Goal: Transaction & Acquisition: Subscribe to service/newsletter

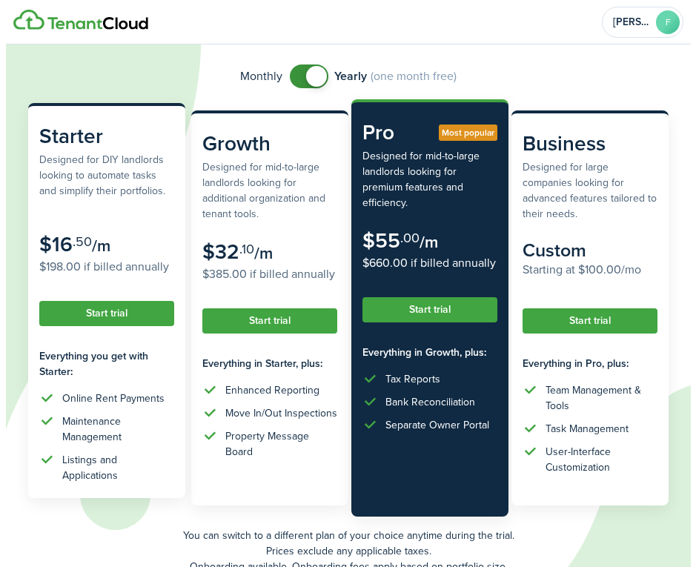
scroll to position [74, 0]
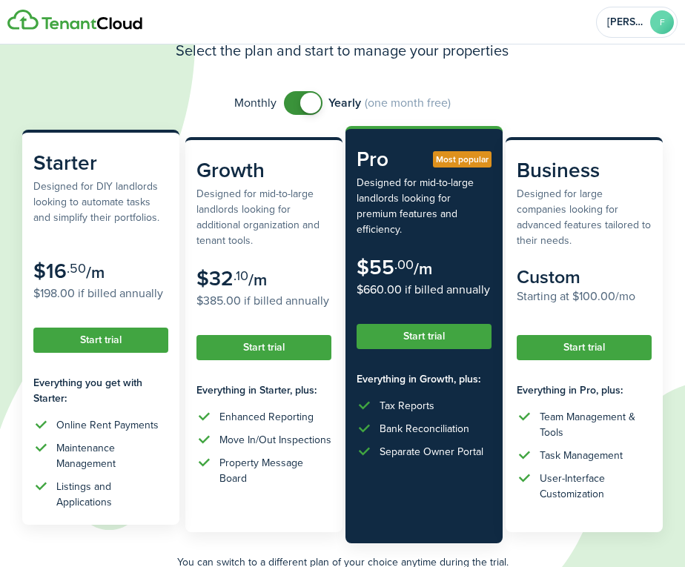
click at [127, 357] on subscription-pricing-card "Starter Designed for DIY landlords looking to automate tasks and simplify their…" at bounding box center [100, 327] width 157 height 395
click at [123, 348] on button "Start trial" at bounding box center [100, 340] width 135 height 25
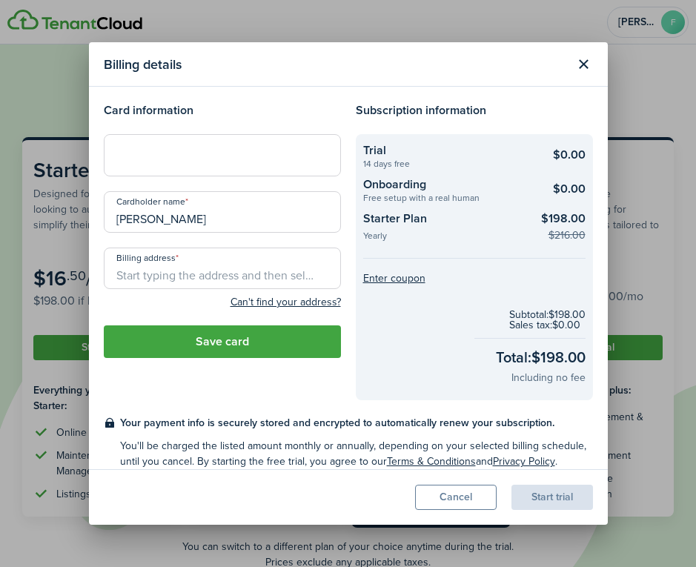
click at [144, 148] on iframe at bounding box center [222, 155] width 218 height 14
click at [152, 272] on input "Billing address" at bounding box center [222, 269] width 237 height 42
type input "[STREET_ADDRESS]"
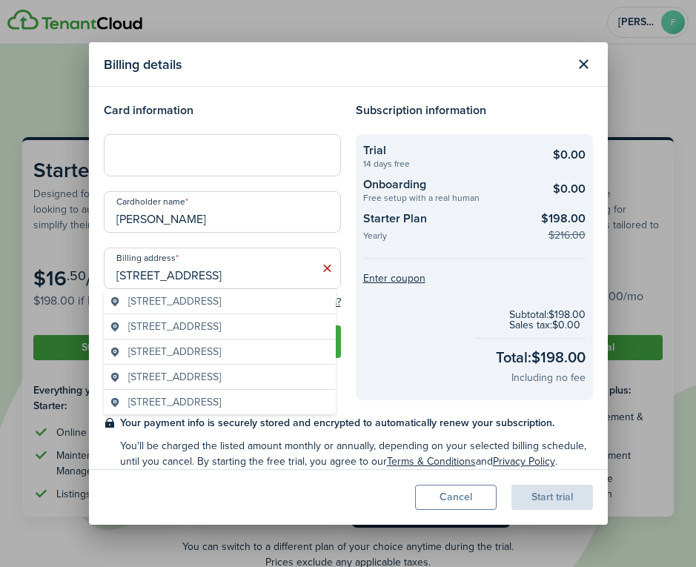
click at [260, 168] on div at bounding box center [222, 155] width 237 height 42
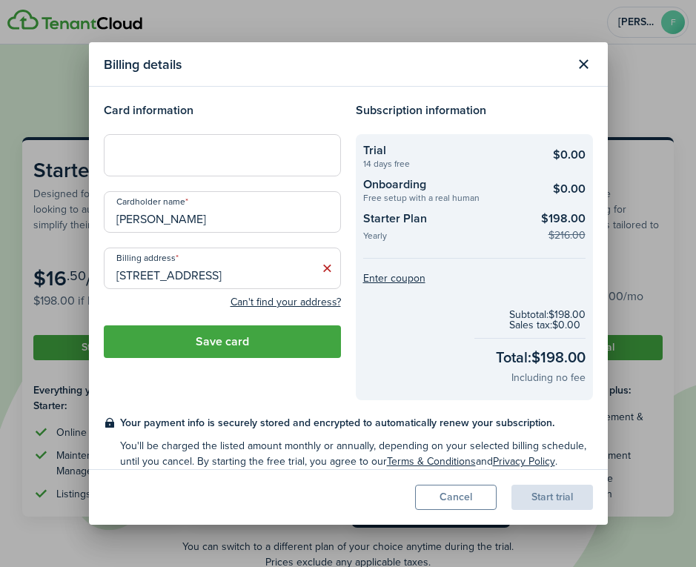
click at [284, 166] on div at bounding box center [222, 155] width 237 height 42
click at [259, 348] on button "Save card" at bounding box center [222, 341] width 237 height 33
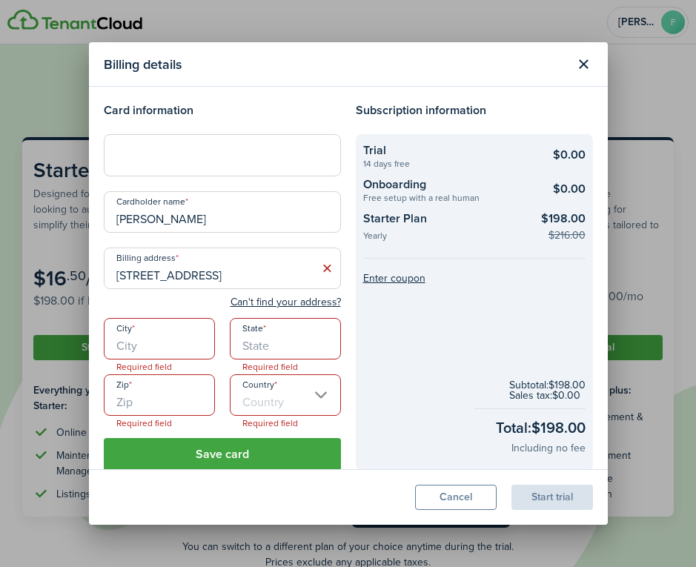
scroll to position [85, 0]
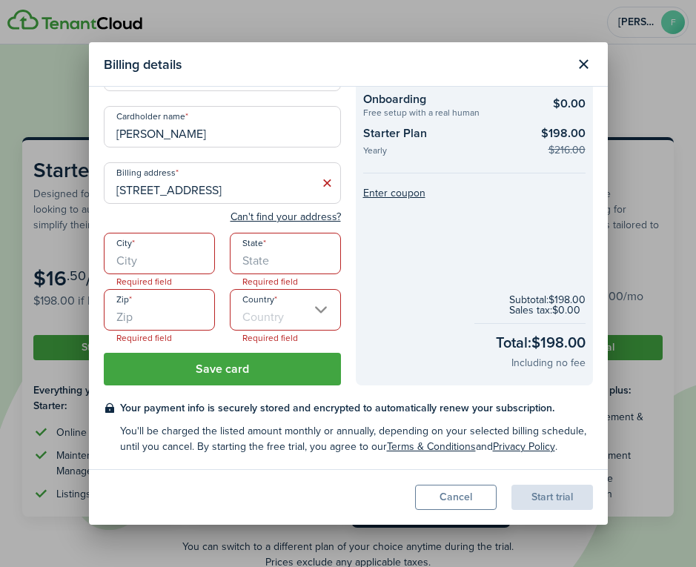
click at [116, 262] on input "City" at bounding box center [159, 254] width 111 height 42
type input "[GEOGRAPHIC_DATA]"
type input "[US_STATE]"
type input "72751"
type input "[GEOGRAPHIC_DATA]"
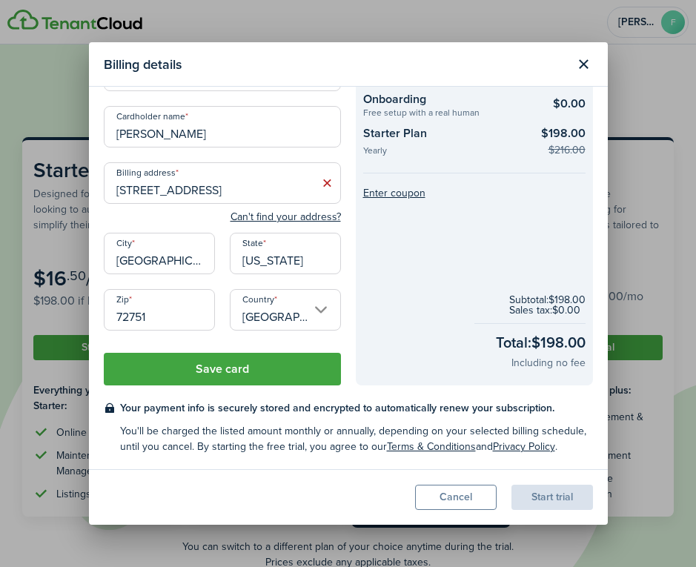
click at [231, 375] on button "Save card" at bounding box center [222, 369] width 237 height 33
click at [248, 376] on button "Save card" at bounding box center [222, 369] width 237 height 33
click at [256, 379] on button "Save card" at bounding box center [222, 369] width 237 height 33
click at [554, 498] on div "Start trial" at bounding box center [552, 497] width 82 height 25
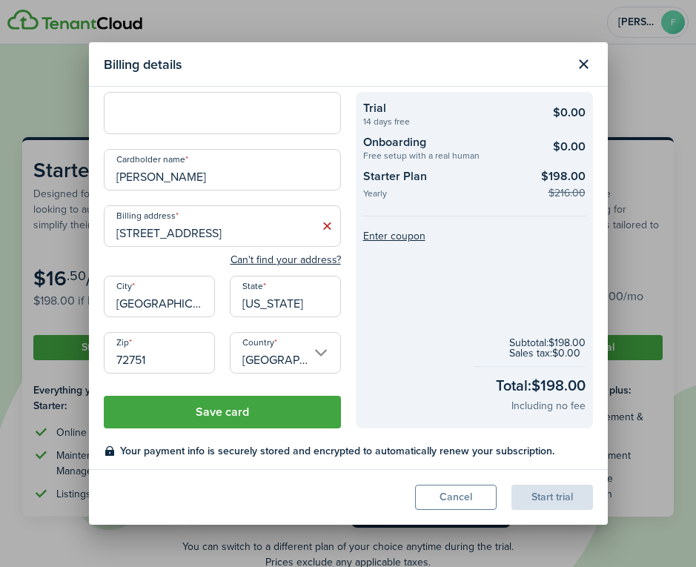
scroll to position [0, 0]
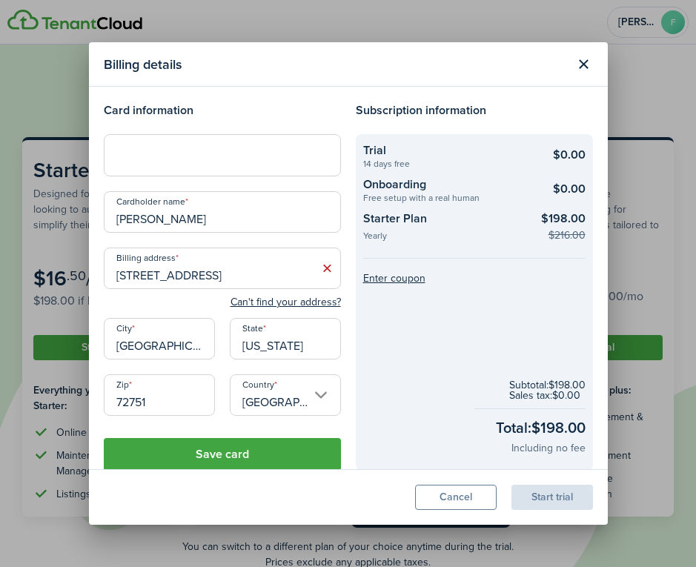
click at [284, 448] on button "Save card" at bounding box center [222, 454] width 237 height 33
click at [168, 148] on iframe at bounding box center [222, 155] width 218 height 14
click at [185, 203] on input "[PERSON_NAME]" at bounding box center [222, 212] width 237 height 42
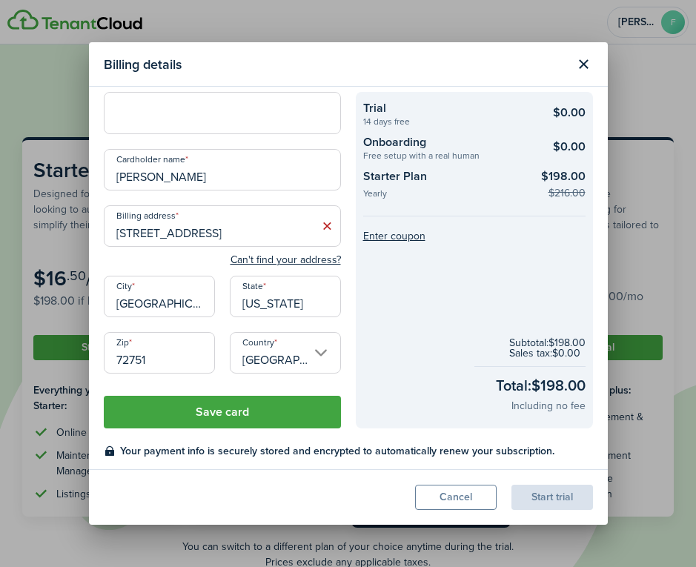
scroll to position [85, 0]
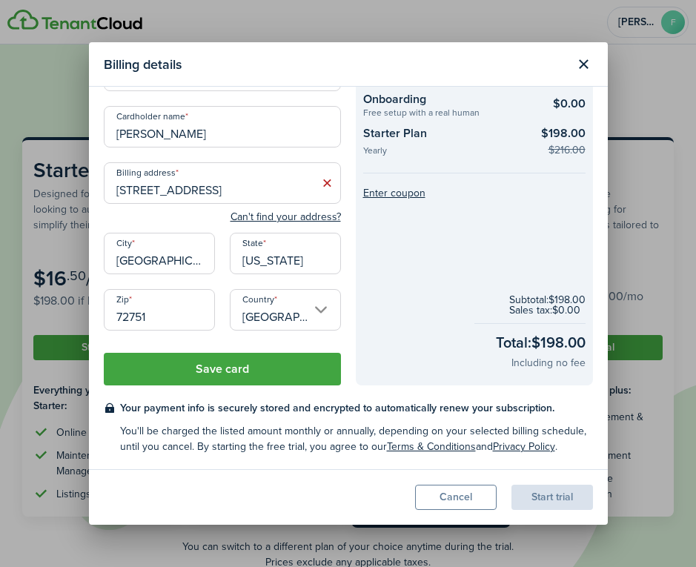
click at [196, 380] on button "Save card" at bounding box center [222, 369] width 237 height 33
click at [196, 382] on button "Save card" at bounding box center [222, 369] width 237 height 33
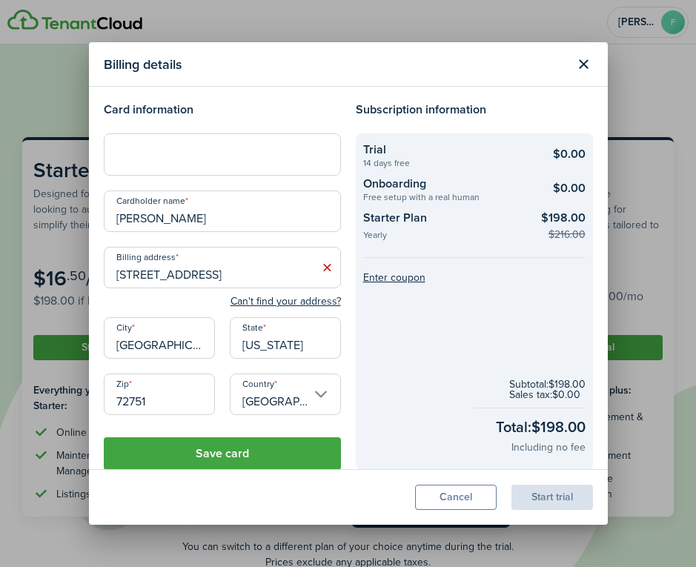
scroll to position [0, 0]
type input "[PERSON_NAME]"
click at [233, 457] on button "Save card" at bounding box center [222, 454] width 237 height 33
click at [225, 456] on button "Save card" at bounding box center [222, 454] width 237 height 33
click at [250, 458] on button "Save card" at bounding box center [222, 454] width 237 height 33
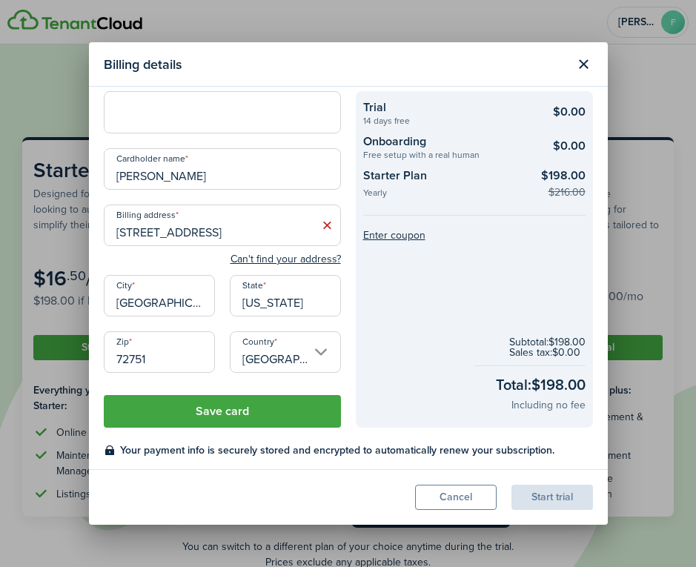
scroll to position [85, 0]
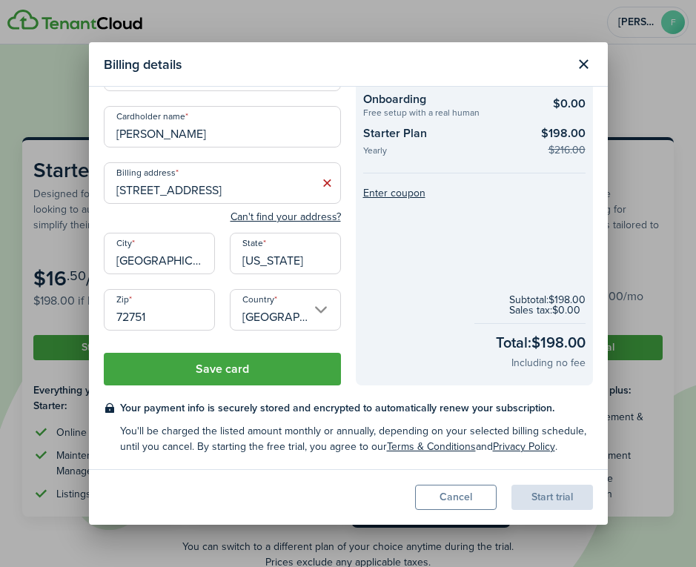
click at [255, 394] on modal-body "Card information Cardholder name [PERSON_NAME] address [STREET_ADDRESS]n't find…" at bounding box center [348, 278] width 519 height 382
click at [233, 382] on button "Save card" at bounding box center [222, 369] width 237 height 33
click at [434, 386] on modal-body "Card information Cardholder name [PERSON_NAME] address [STREET_ADDRESS]n't find…" at bounding box center [348, 278] width 519 height 382
click at [385, 432] on checkout-terms-secondary "You'll be charged the listed amount monthly or annually, depending on your sele…" at bounding box center [356, 438] width 473 height 31
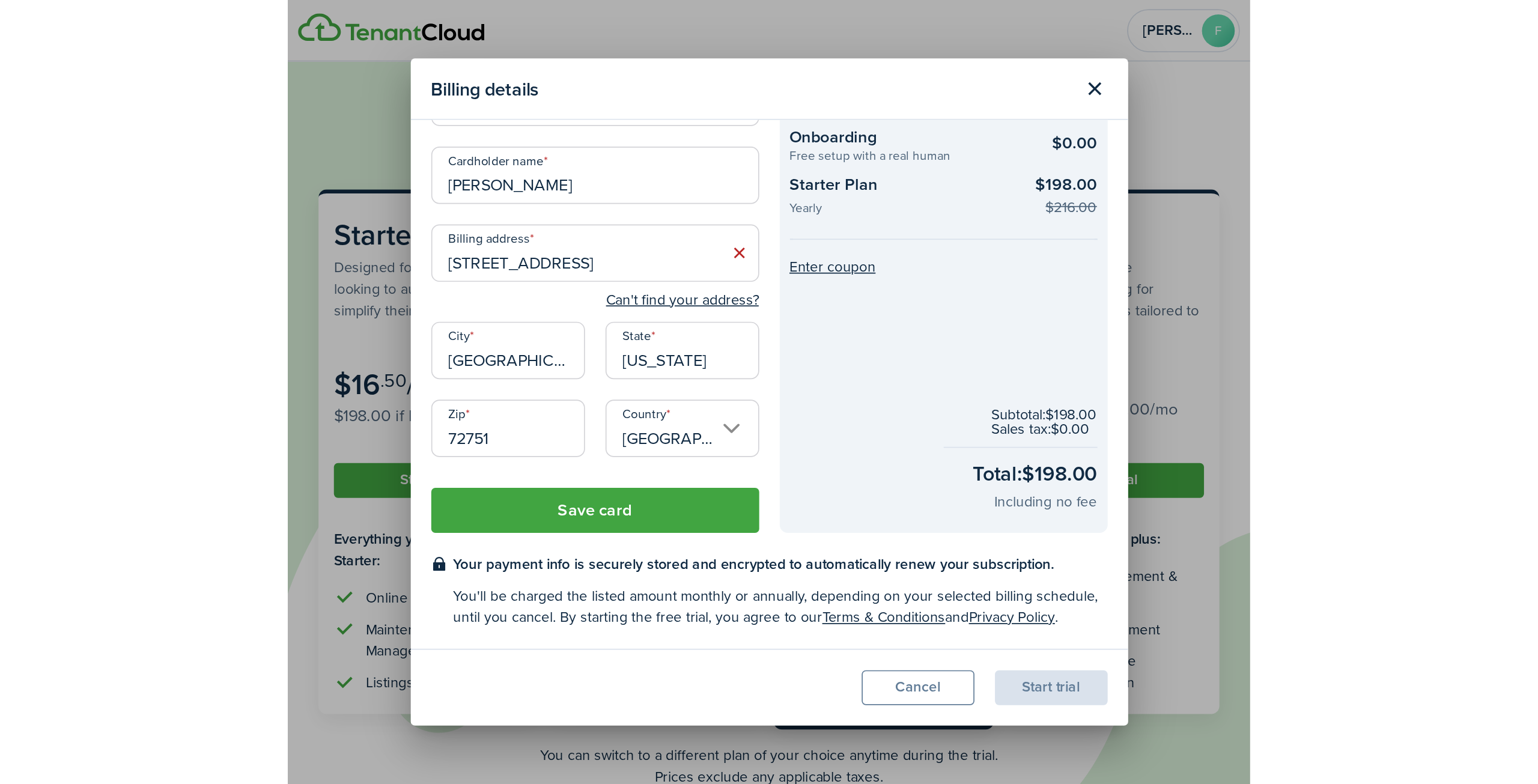
scroll to position [0, 0]
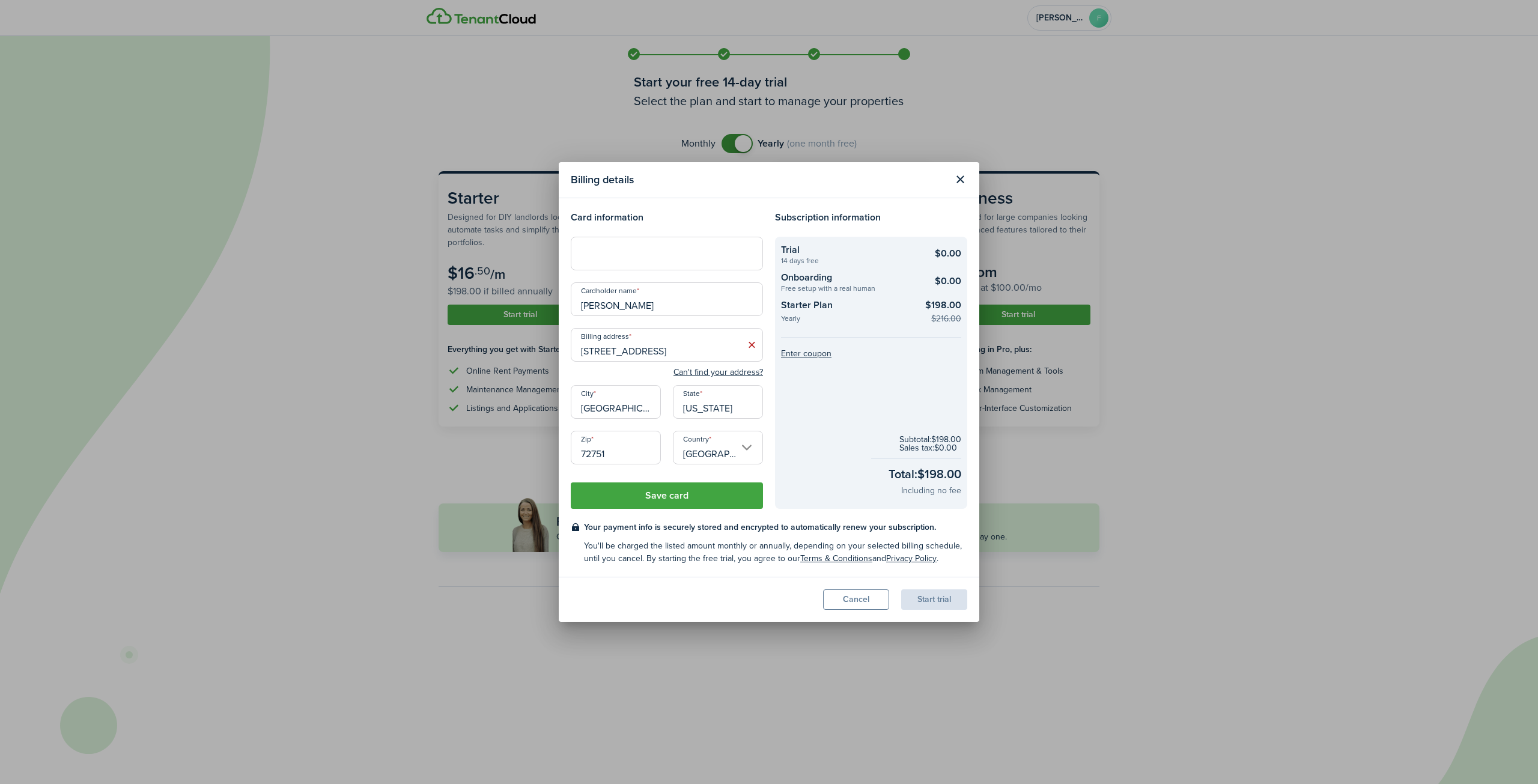
click at [555, 459] on checkout-total "Subtotal: $198.00 Sales tax: $0.00 Total: $198.00 Including no fee" at bounding box center [872, 466] width 180 height 79
click at [555, 295] on input "[PERSON_NAME]" at bounding box center [666, 299] width 192 height 34
click at [555, 459] on div "Start trial" at bounding box center [935, 599] width 66 height 20
click at [555, 459] on button "Cancel" at bounding box center [856, 599] width 66 height 20
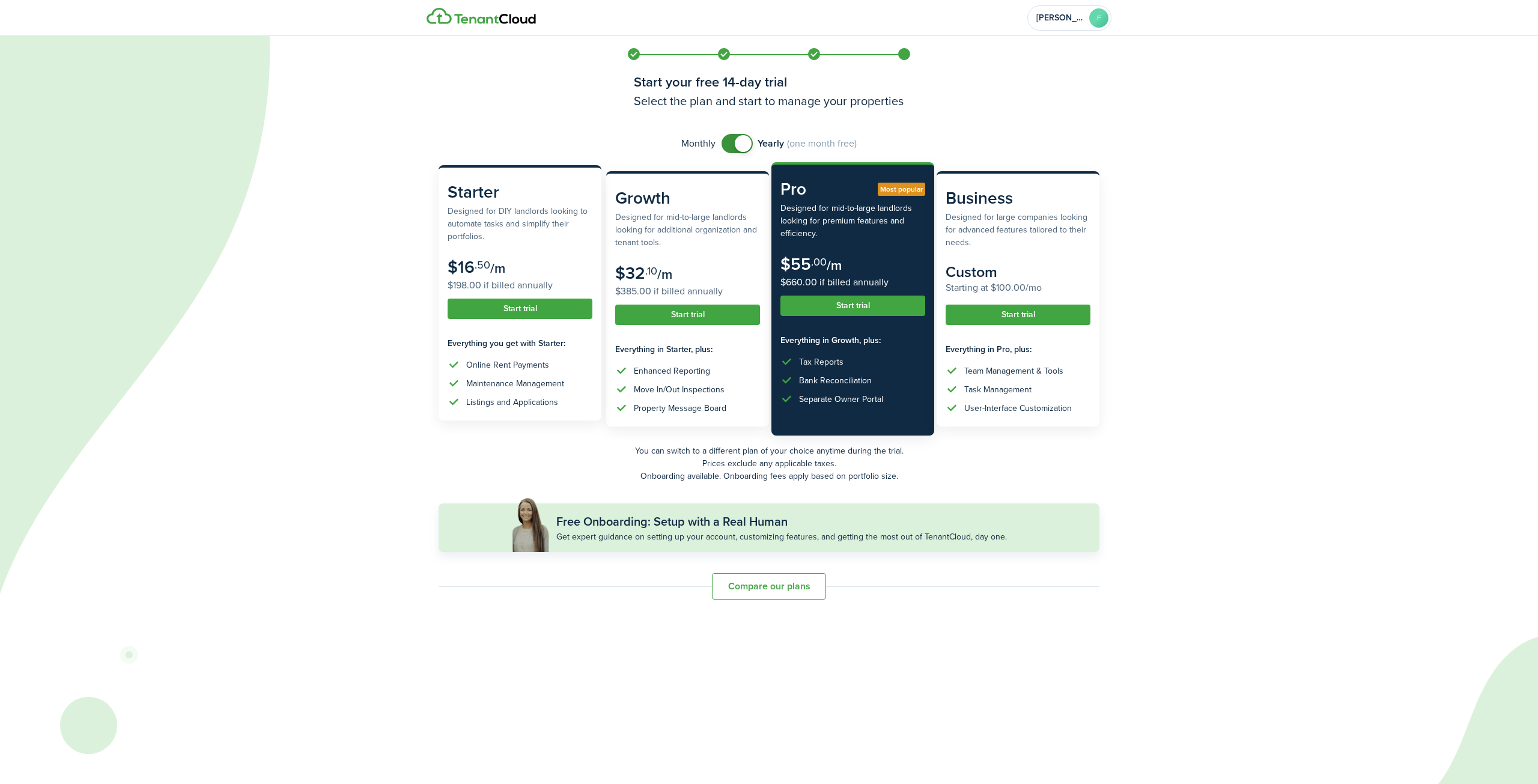
click at [555, 345] on subscription-pricing-card-features-title "Everything you get with Starter:" at bounding box center [520, 344] width 145 height 13
click at [545, 312] on button "Start trial" at bounding box center [520, 308] width 145 height 20
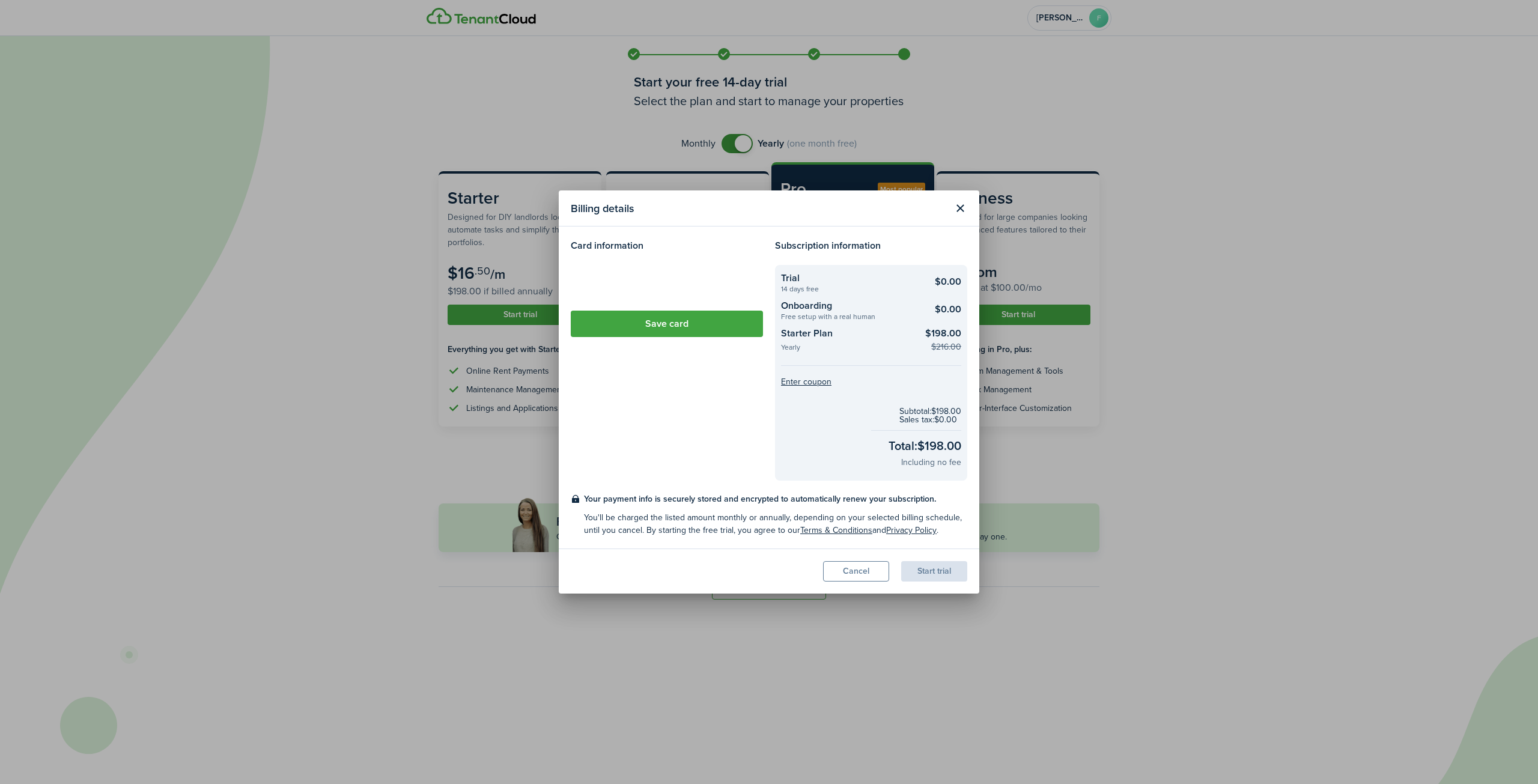
click at [555, 265] on loading-skeleton at bounding box center [666, 282] width 192 height 34
click at [555, 278] on loading-skeleton at bounding box center [666, 282] width 192 height 34
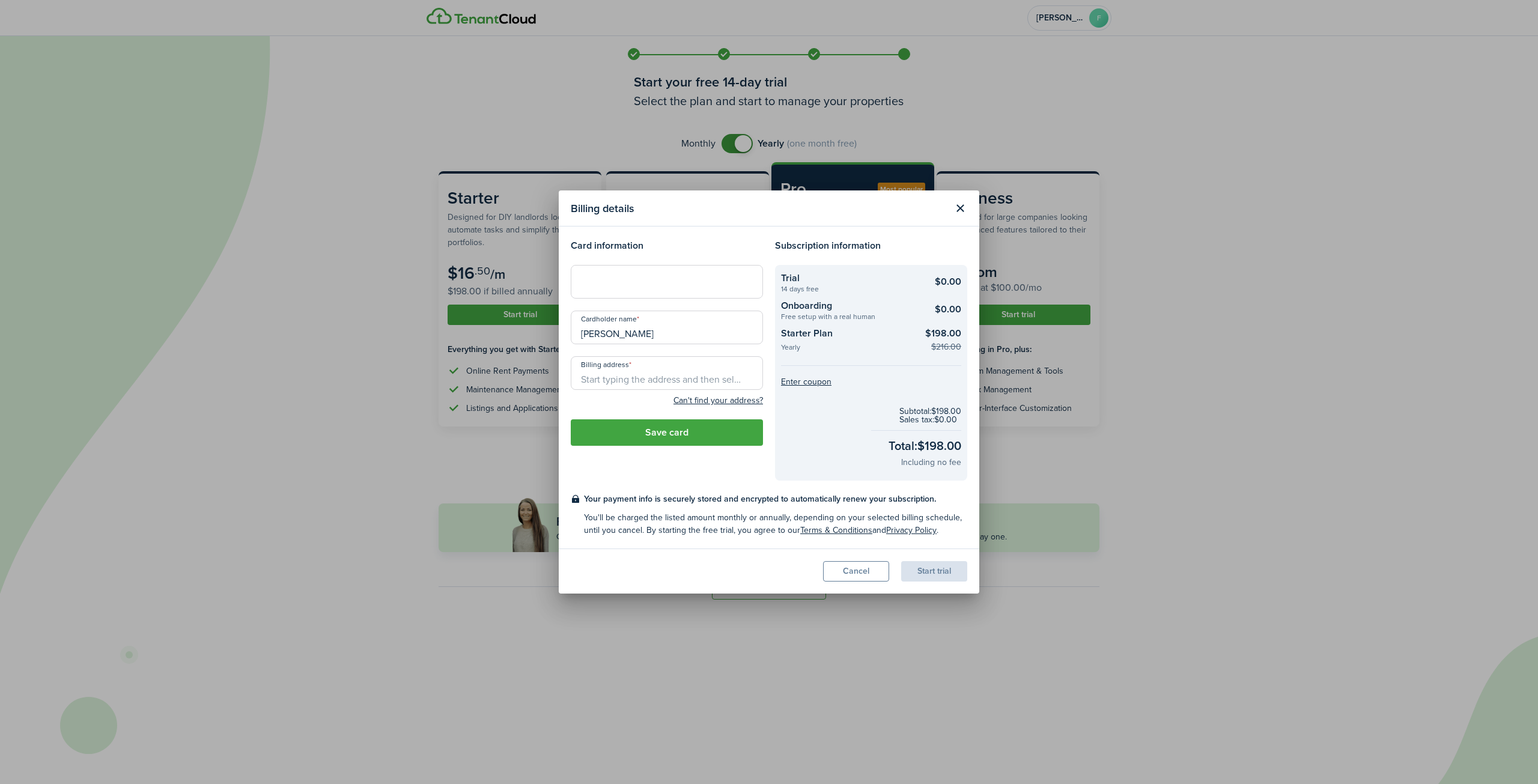
click at [555, 380] on input "Billing address" at bounding box center [666, 374] width 192 height 34
type input "[STREET_ADDRESS]"
click at [555, 439] on button "Save card" at bounding box center [666, 432] width 192 height 27
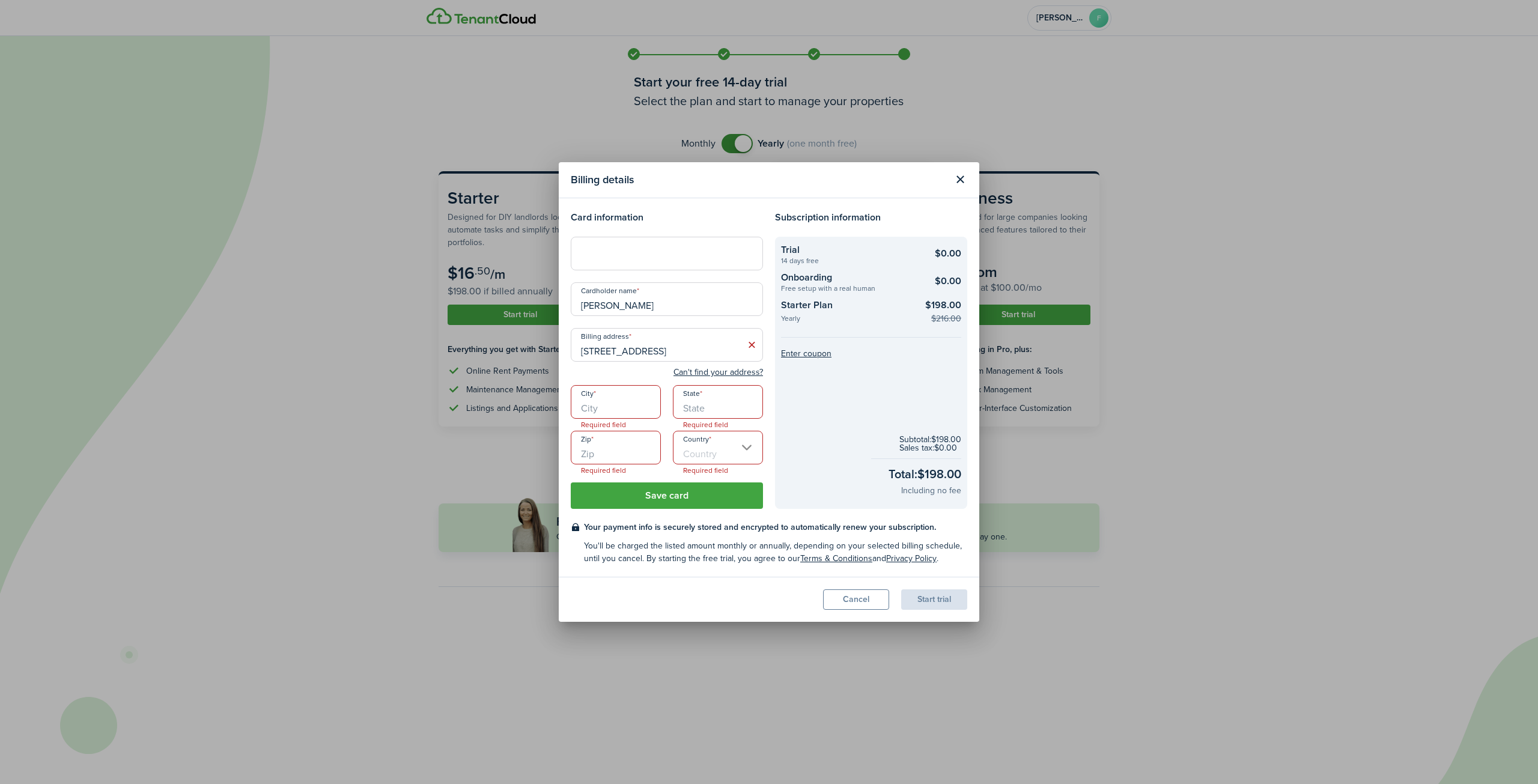
click at [555, 413] on input "City" at bounding box center [615, 402] width 90 height 34
type input "[GEOGRAPHIC_DATA]"
type input "[US_STATE]"
type input "72751"
type input "[GEOGRAPHIC_DATA]"
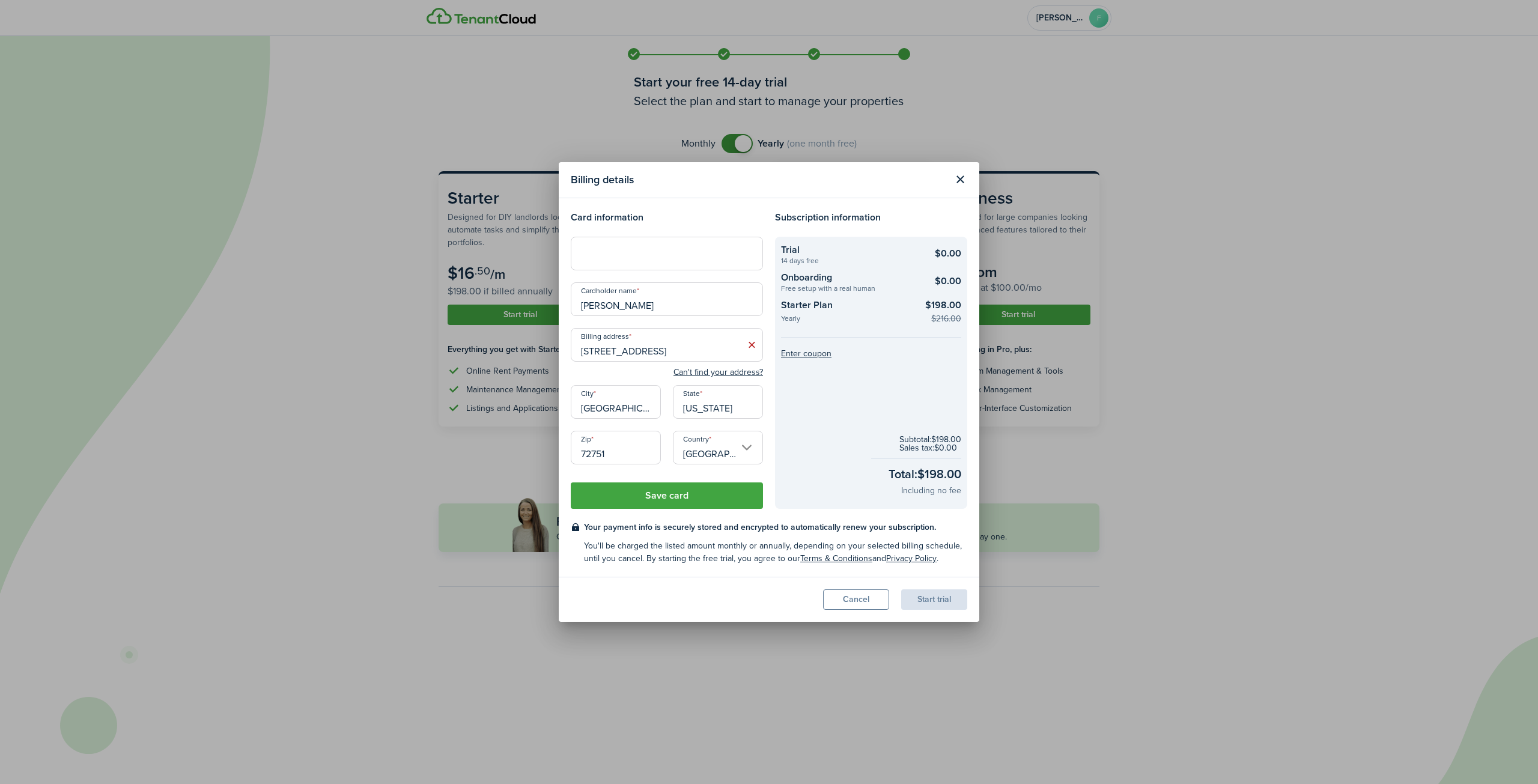
click at [555, 459] on button "Save card" at bounding box center [666, 495] width 192 height 27
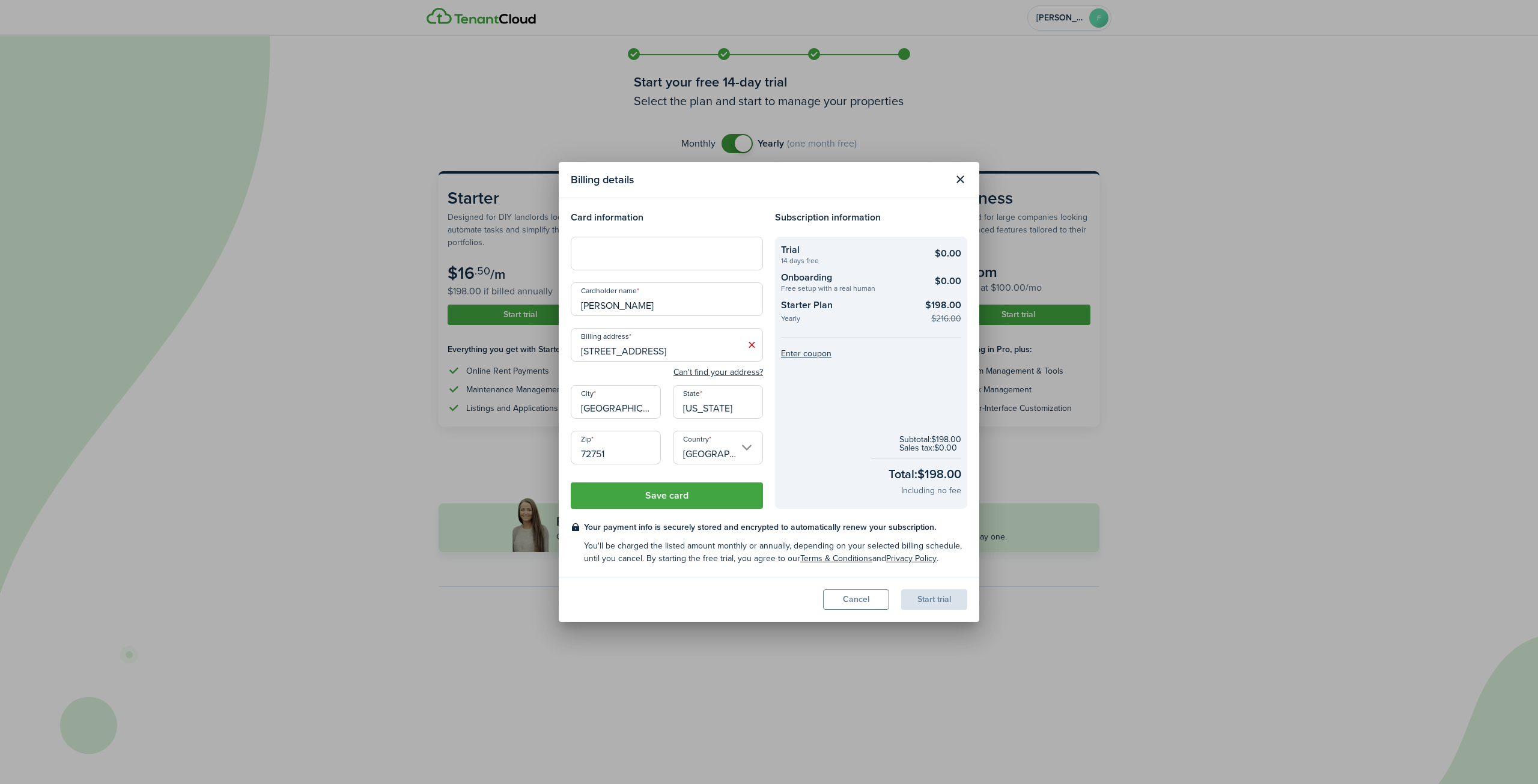
click at [555, 459] on button "Save card" at bounding box center [666, 495] width 192 height 27
click at [555, 185] on button "Close modal" at bounding box center [960, 179] width 20 height 20
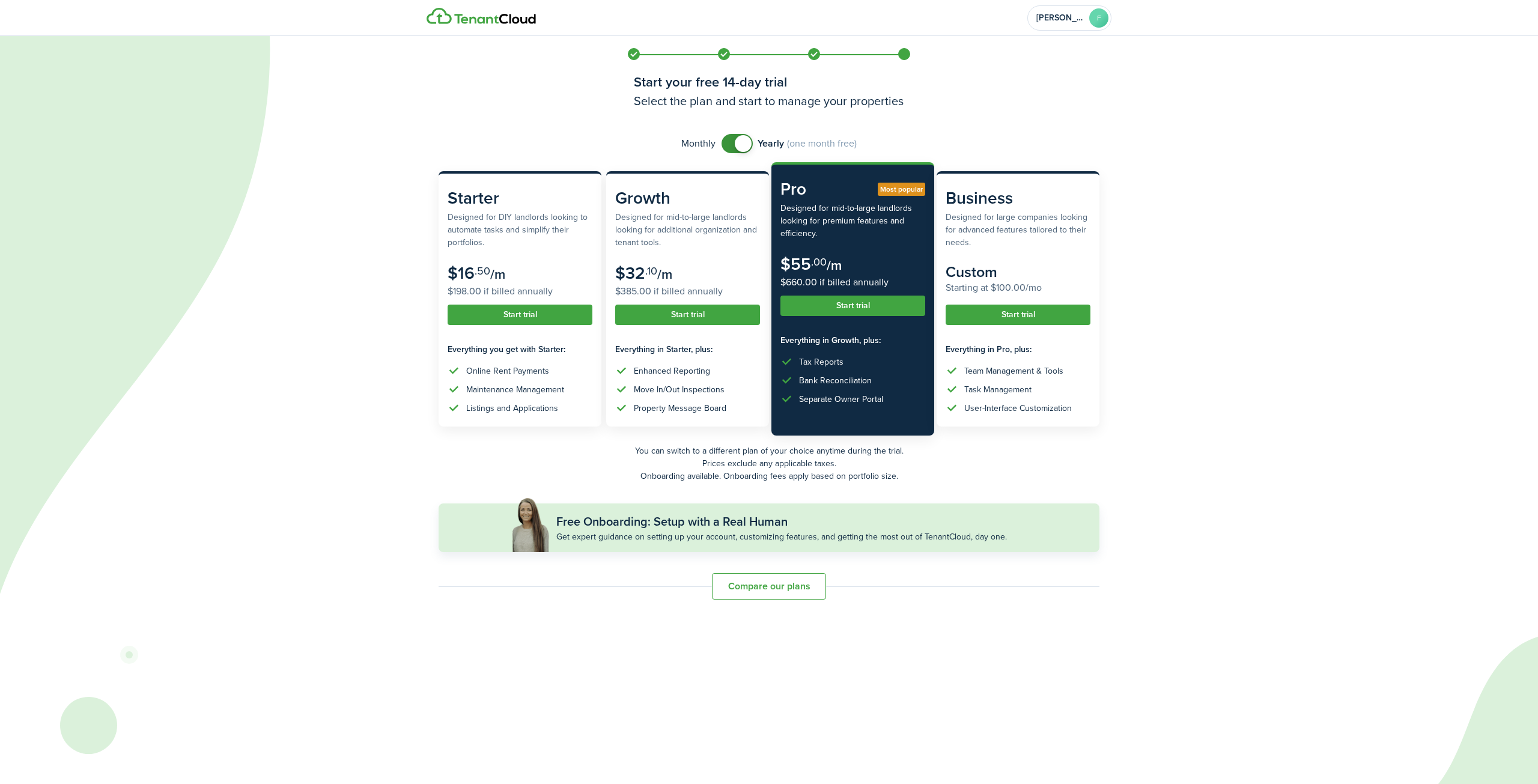
checkbox input "false"
click at [555, 146] on span at bounding box center [737, 144] width 12 height 19
click at [488, 311] on button "Start trial" at bounding box center [520, 308] width 145 height 20
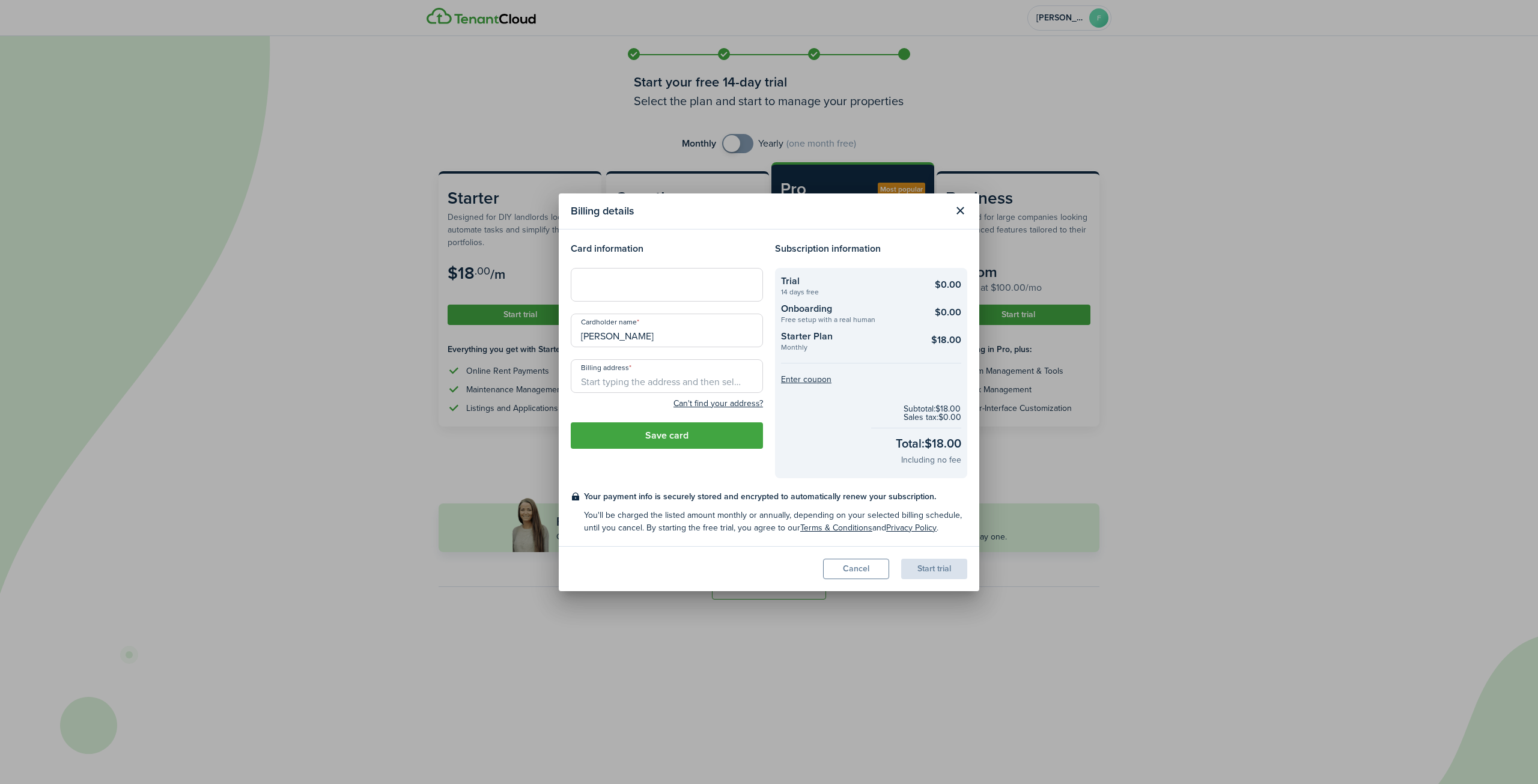
click at [555, 371] on input "Billing address" at bounding box center [666, 376] width 192 height 34
type input "[STREET_ADDRESS]"
click at [555, 447] on button "Save card" at bounding box center [666, 435] width 192 height 27
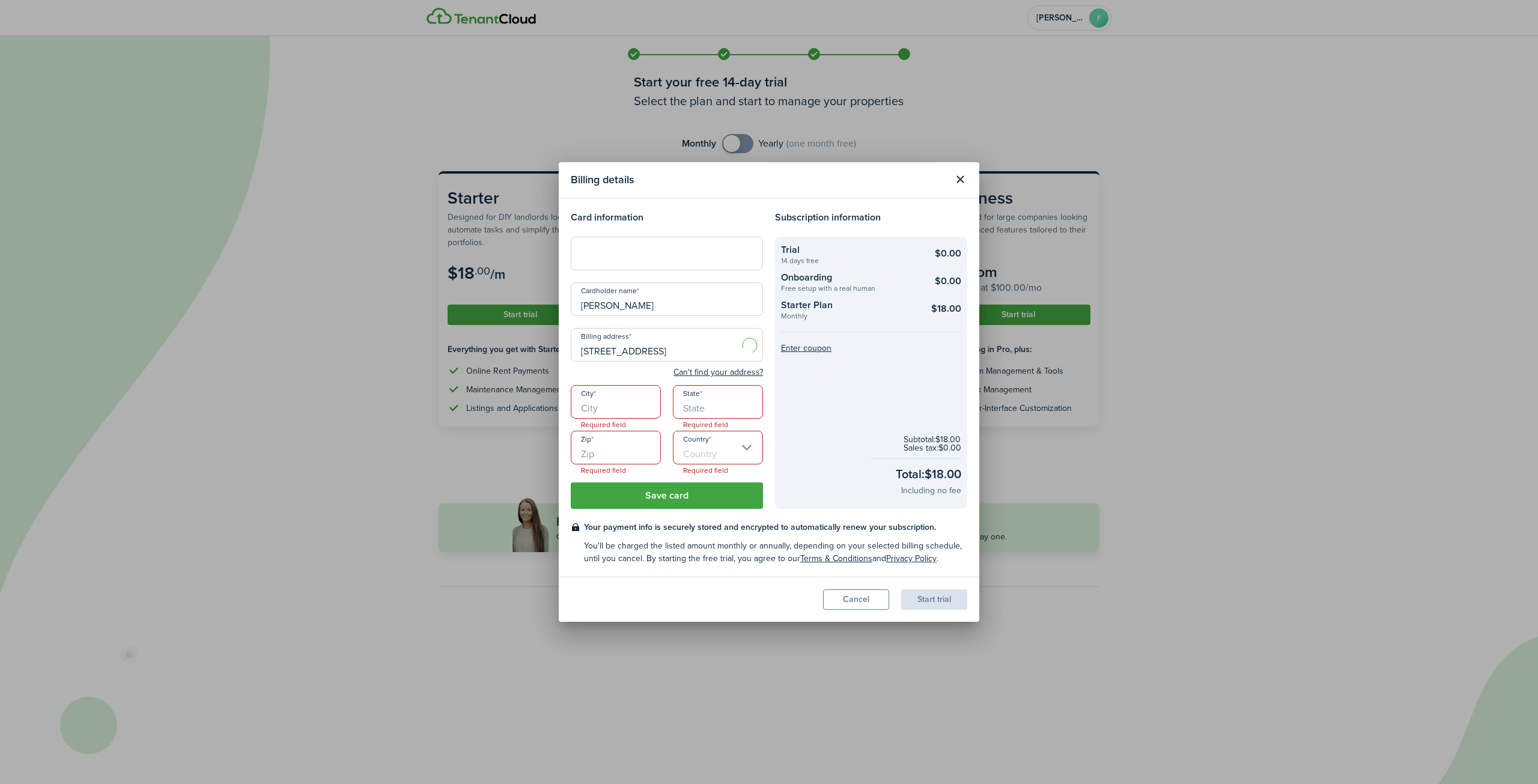
click at [555, 407] on input "City" at bounding box center [615, 402] width 90 height 34
type input "[GEOGRAPHIC_DATA]"
type input "[US_STATE]"
type input "72751"
type input "[GEOGRAPHIC_DATA]"
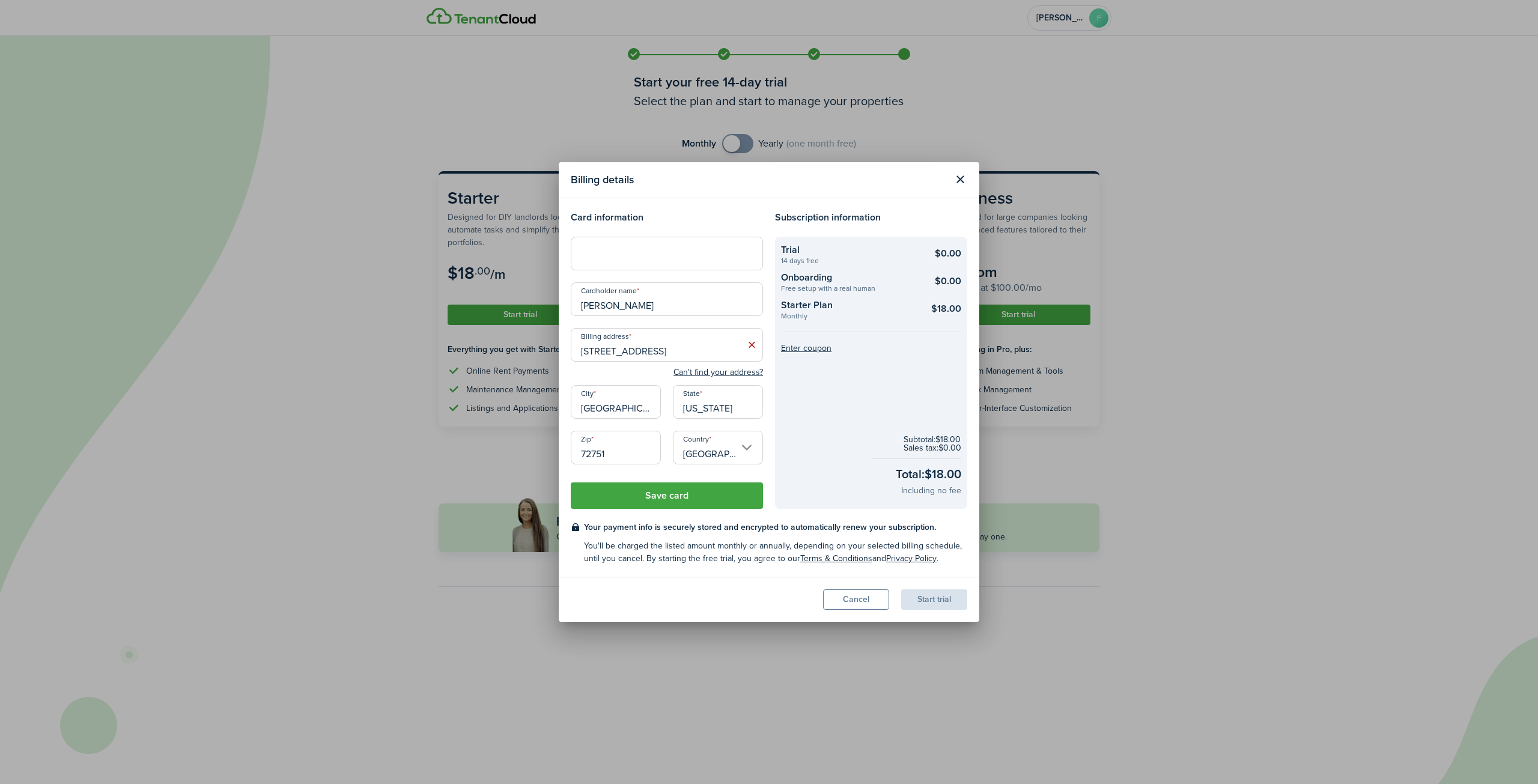
click at [555, 459] on button "Save card" at bounding box center [666, 495] width 192 height 27
click at [555, 459] on div "Start trial" at bounding box center [935, 599] width 66 height 20
click at [555, 179] on button "Close modal" at bounding box center [960, 179] width 20 height 20
